Goal: Check status

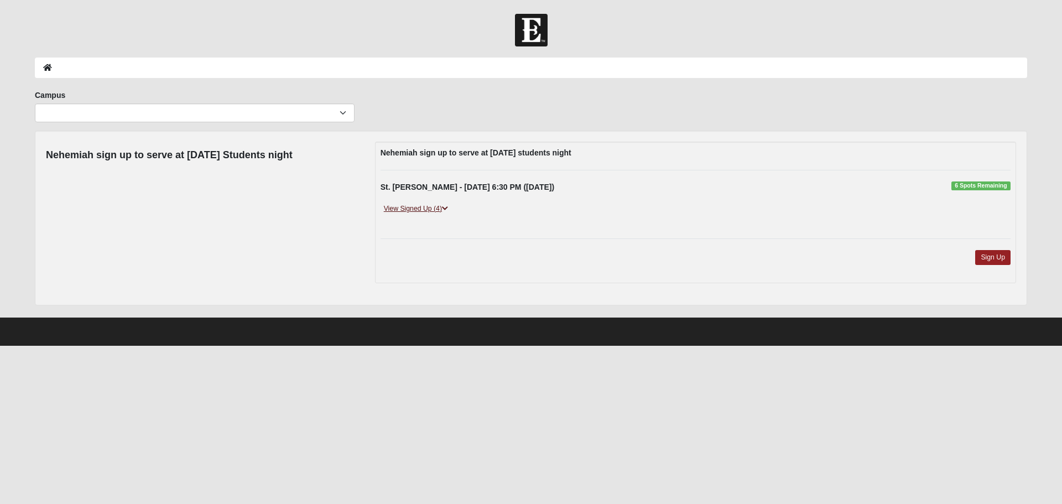
click at [433, 211] on link "View Signed Up (4)" at bounding box center [416, 209] width 71 height 12
click at [440, 207] on link "View Signed Up (3)" at bounding box center [416, 209] width 71 height 12
